Goal: Information Seeking & Learning: Learn about a topic

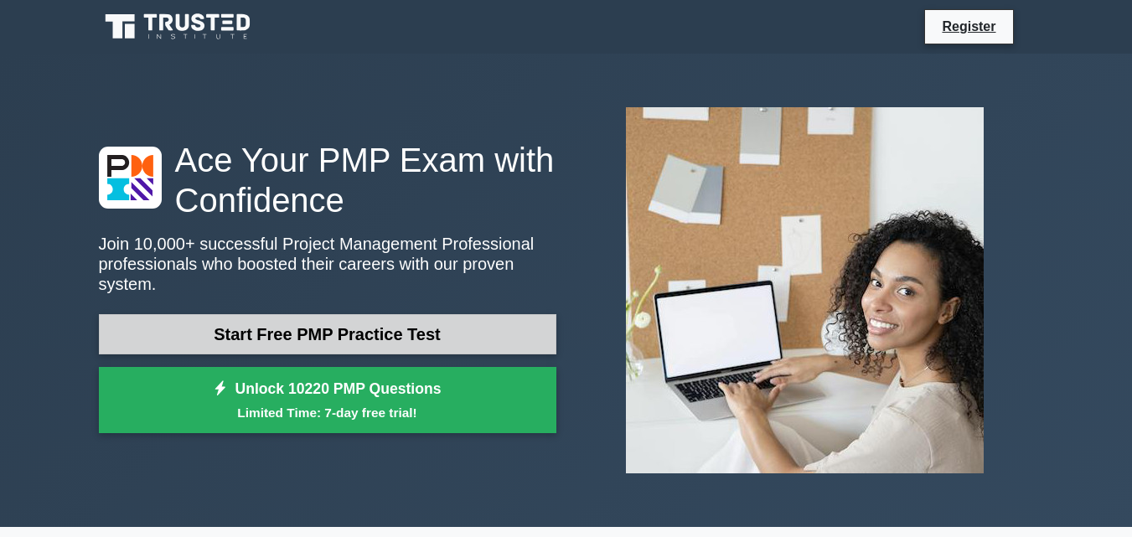
click at [437, 328] on link "Start Free PMP Practice Test" at bounding box center [327, 334] width 457 height 40
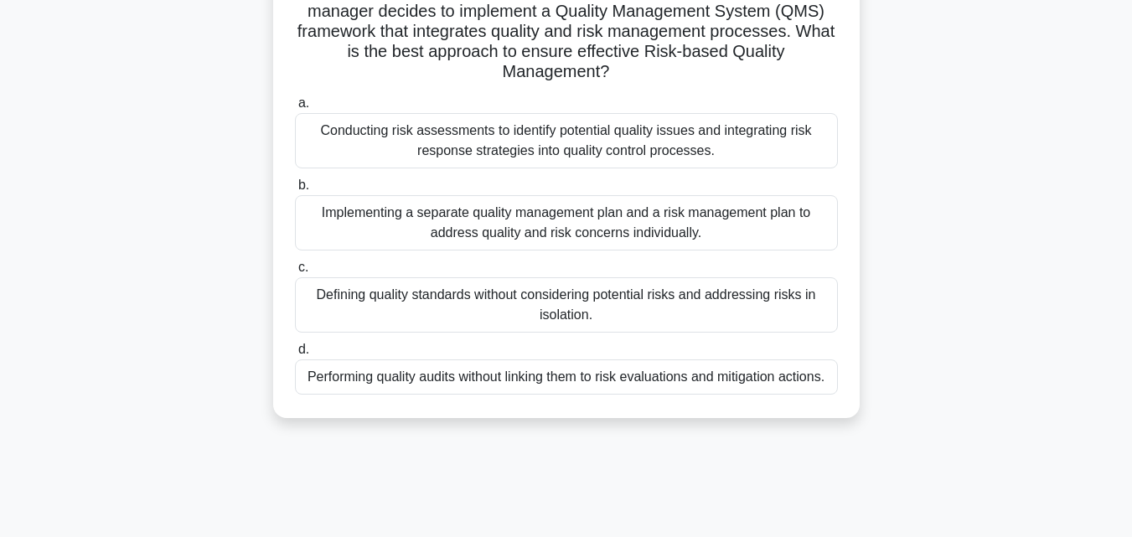
scroll to position [126, 0]
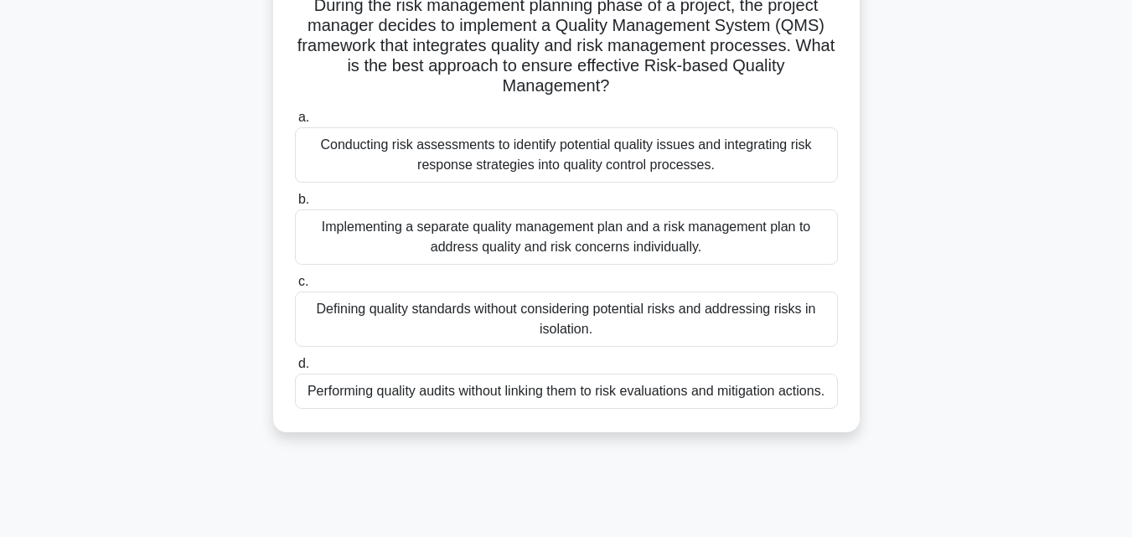
click at [472, 385] on div "Performing quality audits without linking them to risk evaluations and mitigati…" at bounding box center [566, 391] width 543 height 35
click at [295, 369] on input "d. Performing quality audits without linking them to risk evaluations and mitig…" at bounding box center [295, 364] width 0 height 11
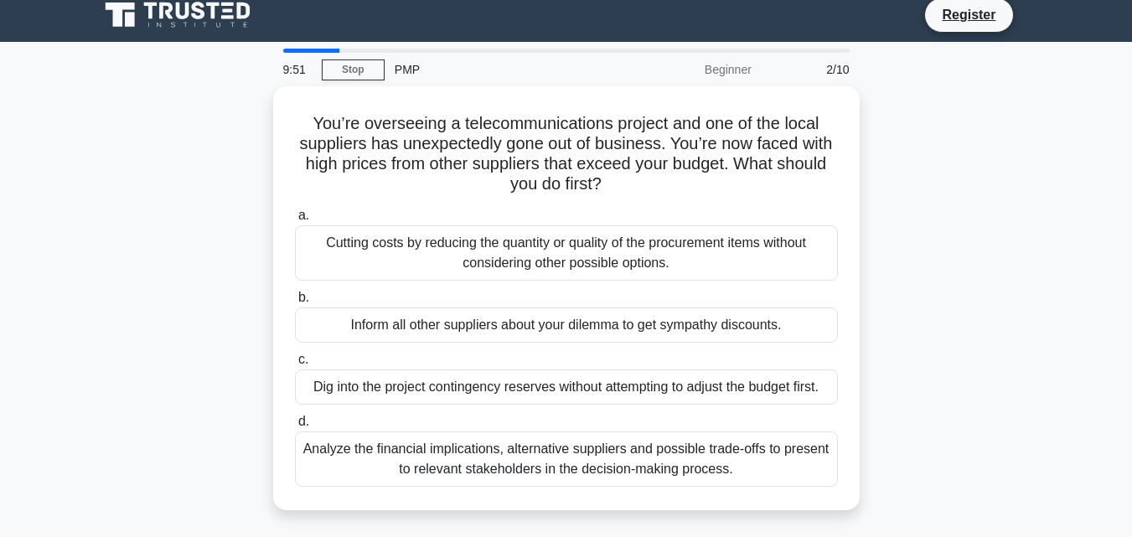
scroll to position [0, 0]
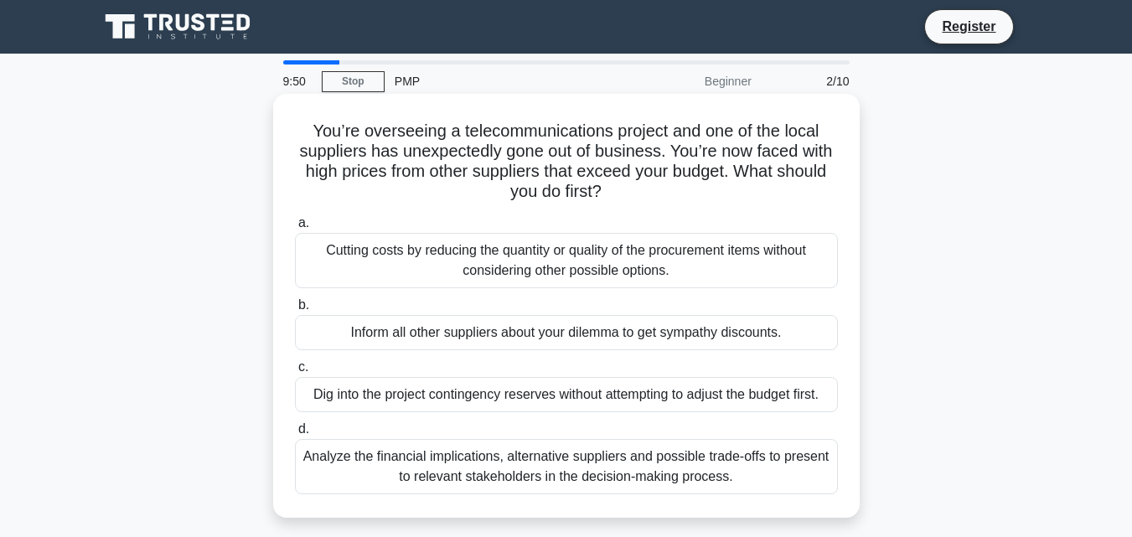
click at [483, 288] on div "Cutting costs by reducing the quantity or quality of the procurement items with…" at bounding box center [566, 260] width 543 height 55
click at [295, 229] on input "a. Cutting costs by reducing the quantity or quality of the procurement items w…" at bounding box center [295, 223] width 0 height 11
